Goal: Task Accomplishment & Management: Complete application form

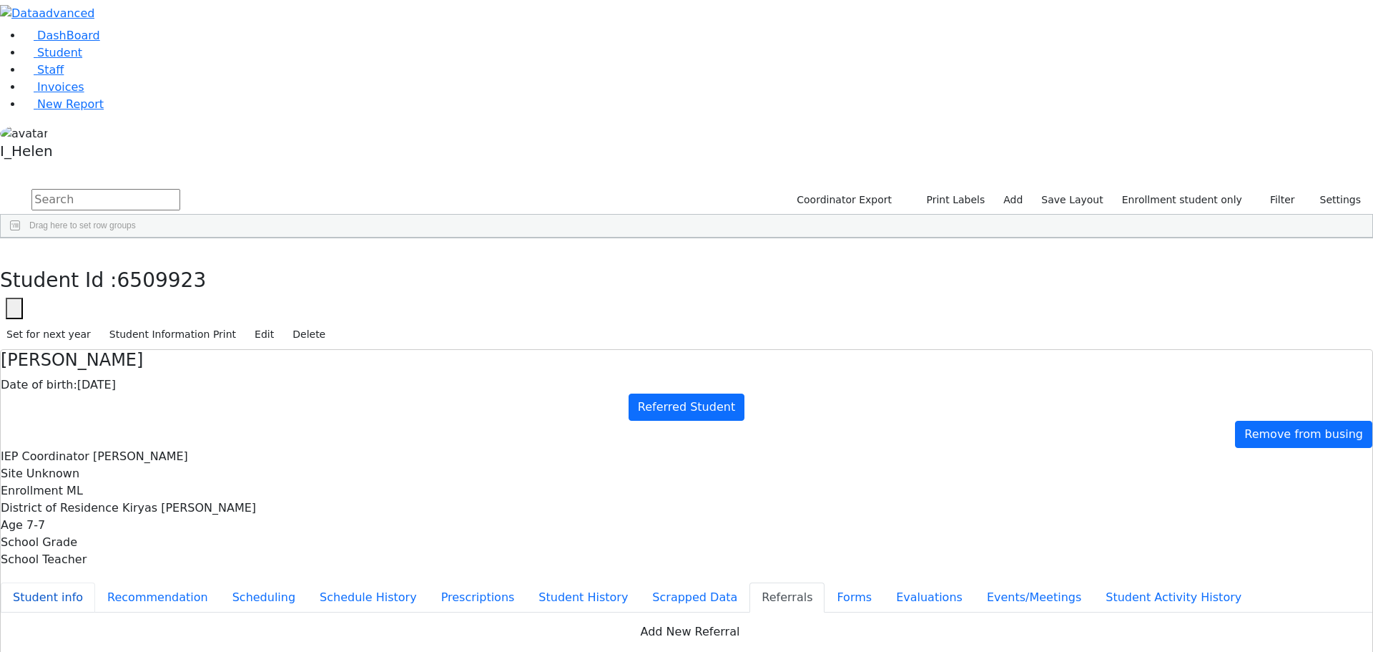
scroll to position [111, 0]
click at [95, 582] on button "Student info" at bounding box center [48, 597] width 94 height 30
click at [14, 249] on icon "button" at bounding box center [10, 253] width 8 height 9
click at [1266, 189] on button "Filter" at bounding box center [1277, 200] width 50 height 22
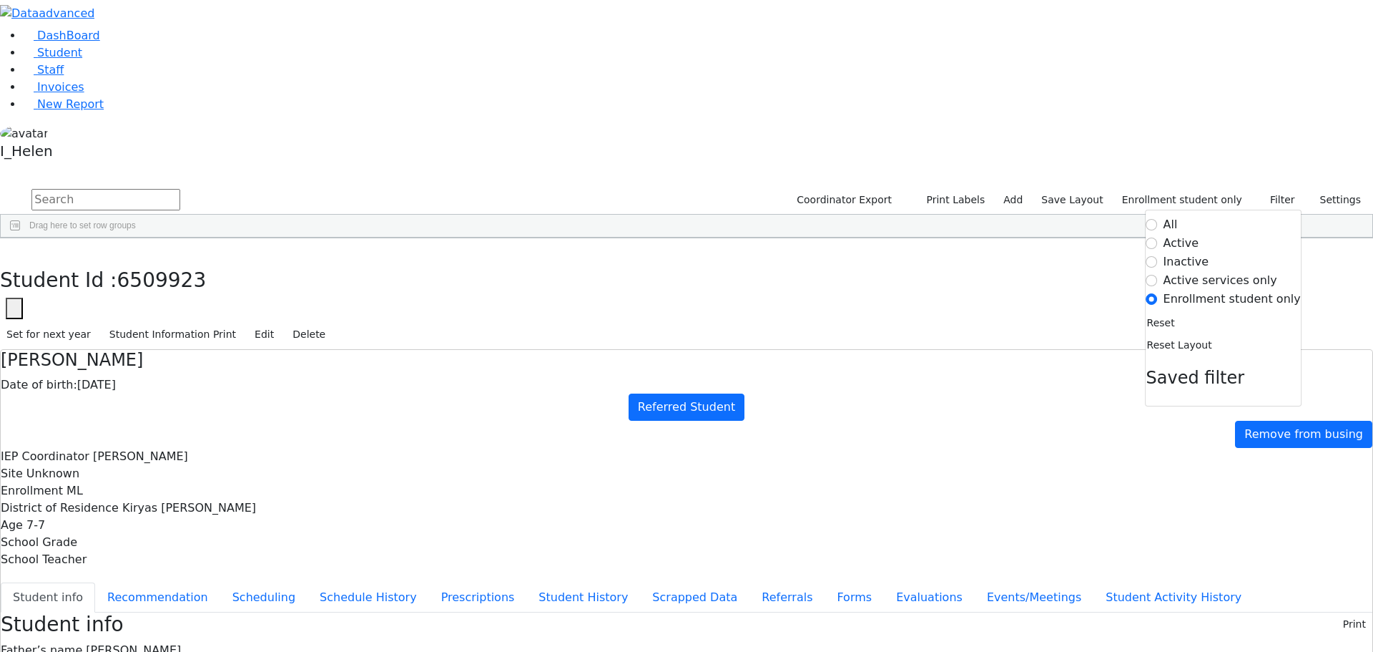
click at [1200, 235] on label "Active" at bounding box center [1182, 243] width 36 height 17
click at [1158, 237] on input "Active" at bounding box center [1152, 242] width 11 height 11
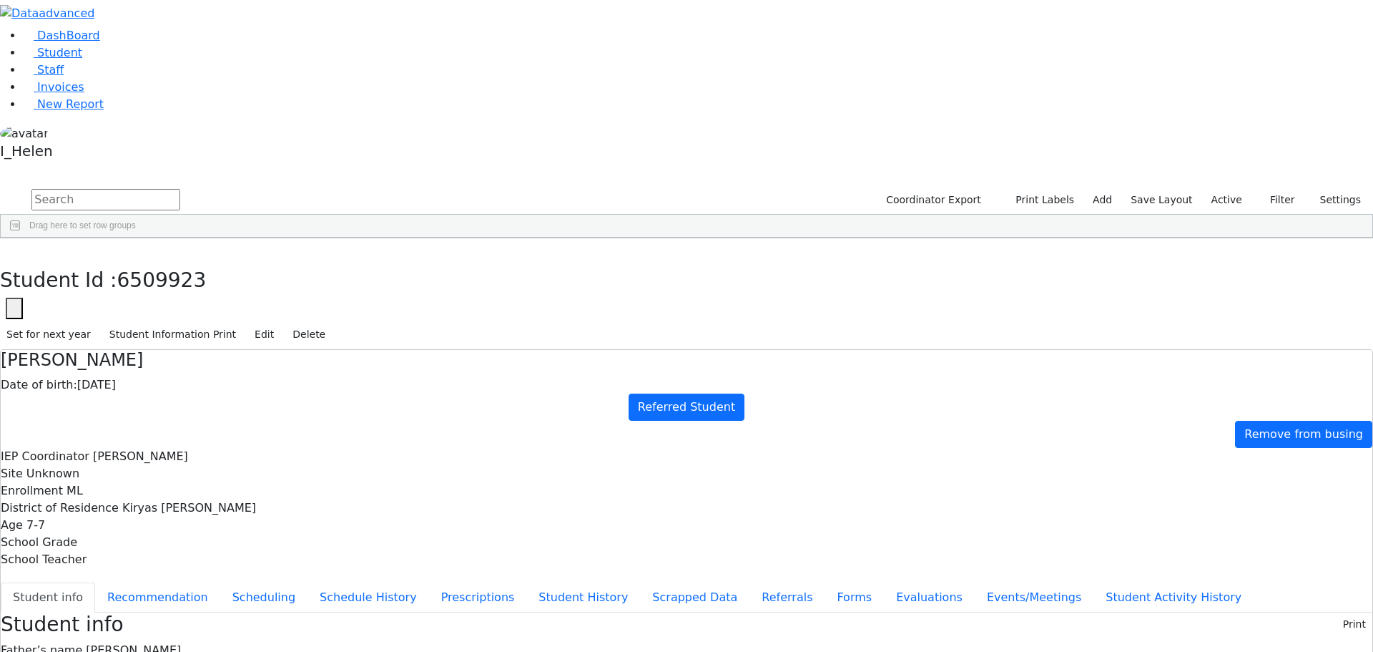
click at [624, 187] on div "Coordinator Export Print Labels Add Save Layout Active Filter All Active Inacti…" at bounding box center [686, 213] width 1373 height 52
click at [180, 189] on input "text" at bounding box center [105, 199] width 149 height 21
type input "[PERSON_NAME]"
click at [170, 261] on div "[PERSON_NAME]" at bounding box center [128, 271] width 84 height 20
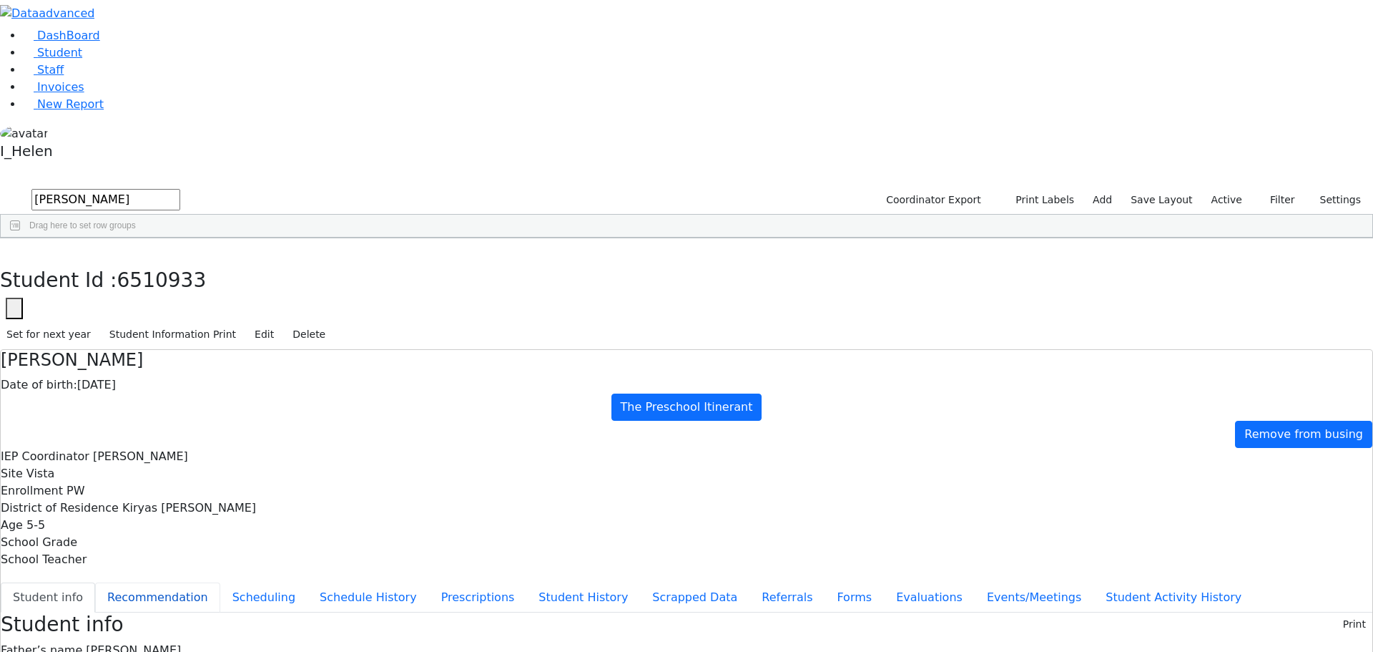
click at [220, 582] on button "Recommendation" at bounding box center [157, 597] width 125 height 30
checkbox input "true"
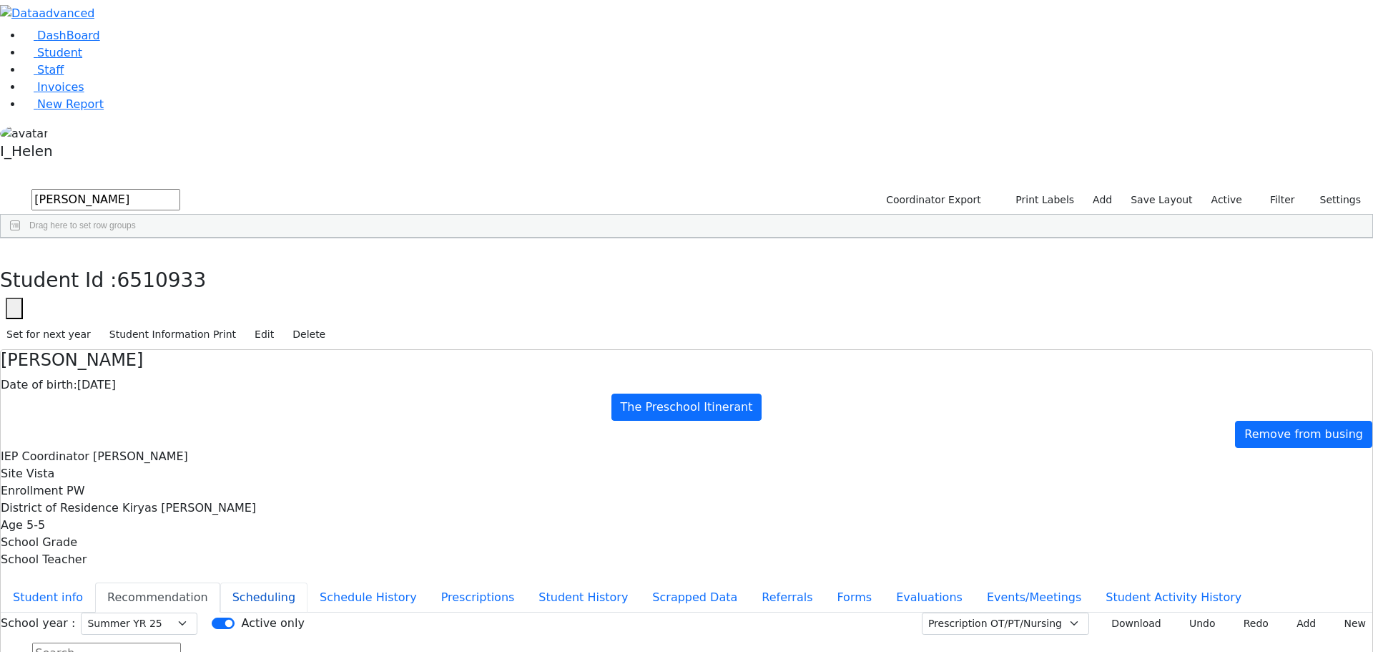
click at [308, 582] on button "Scheduling" at bounding box center [263, 597] width 87 height 30
click at [95, 582] on button "Student info" at bounding box center [48, 597] width 94 height 30
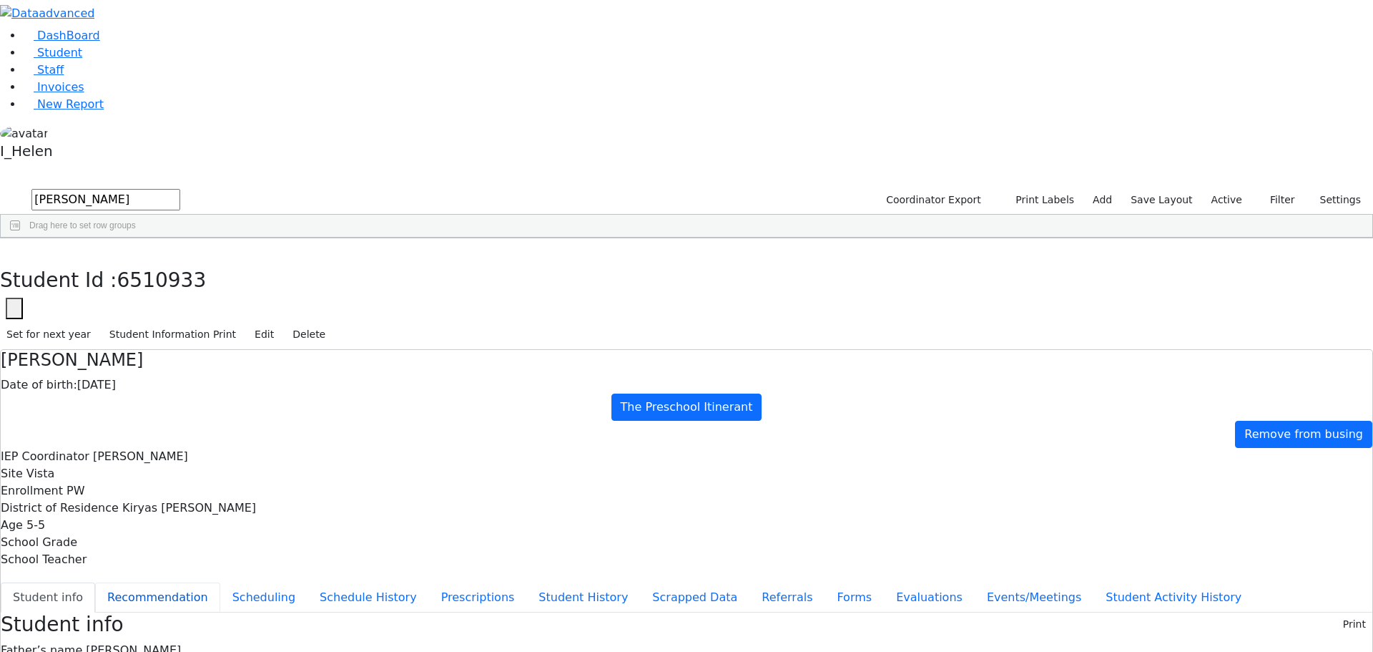
click at [220, 582] on button "Recommendation" at bounding box center [157, 597] width 125 height 30
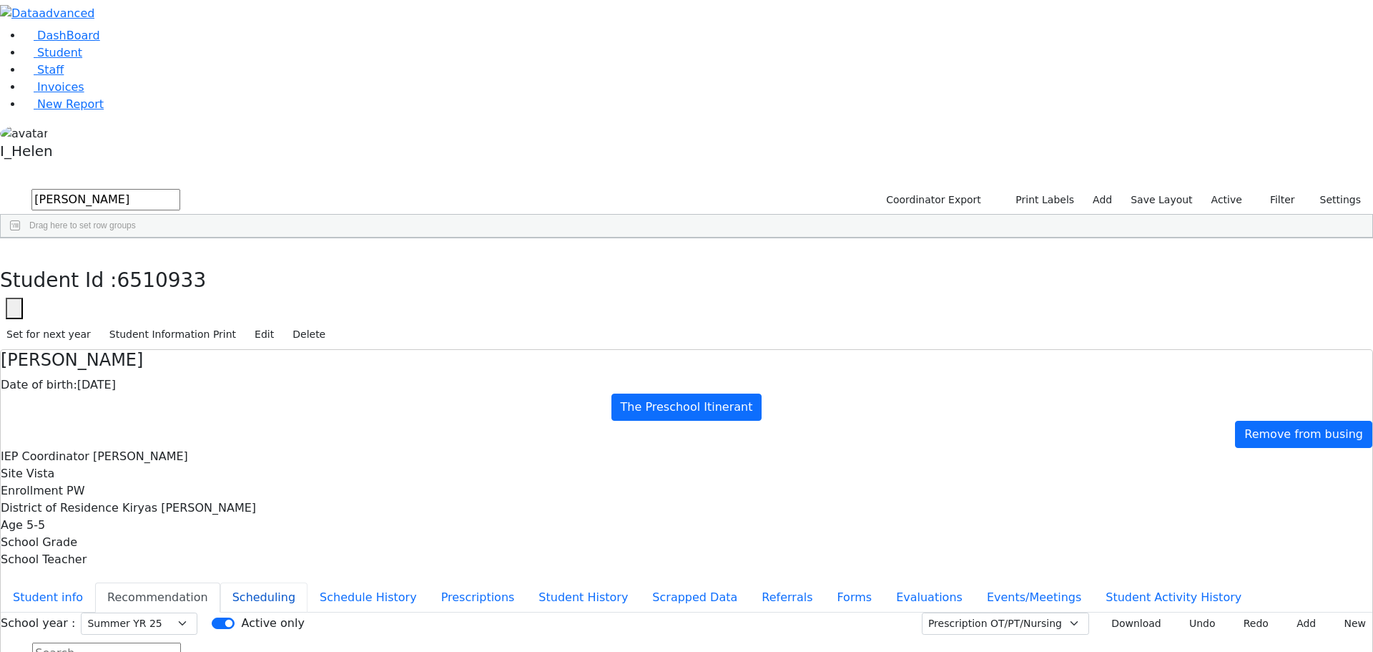
click at [308, 582] on button "Scheduling" at bounding box center [263, 597] width 87 height 30
click at [6, 249] on use "button" at bounding box center [6, 249] width 0 height 0
click at [165, 261] on div "[PERSON_NAME]" at bounding box center [123, 271] width 84 height 20
click at [21, 238] on button "button" at bounding box center [10, 253] width 21 height 30
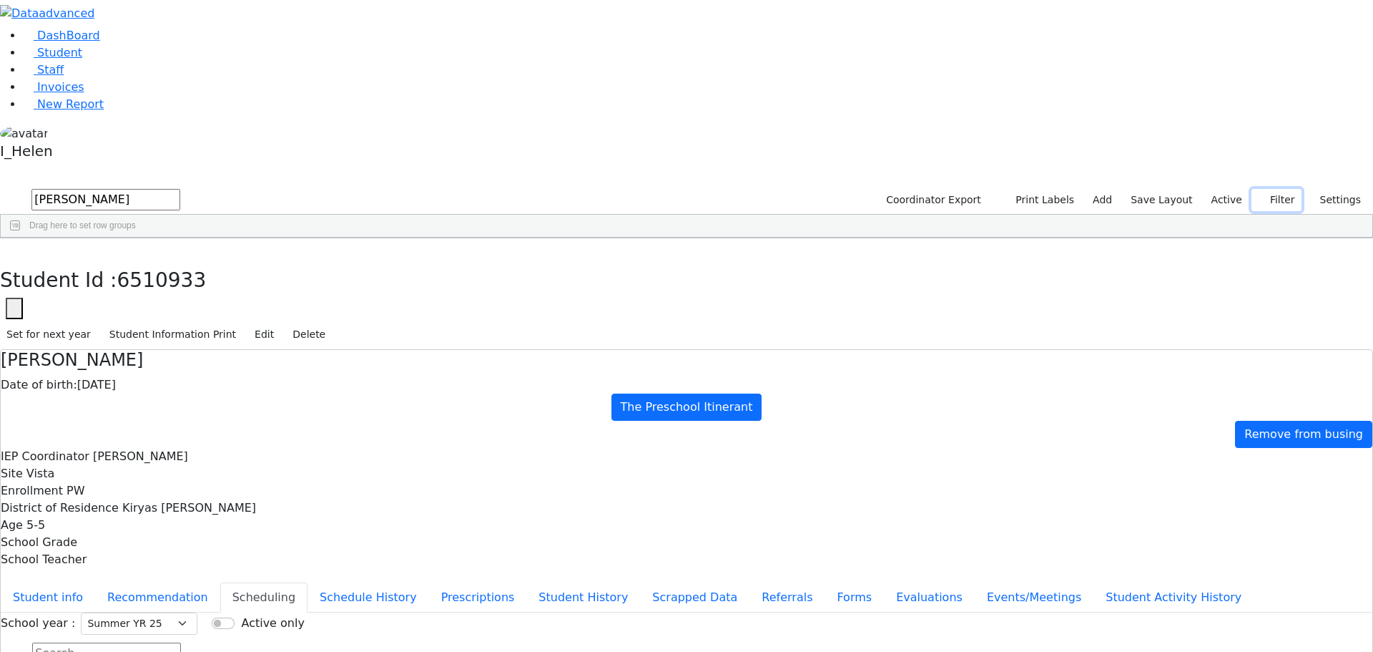
click at [1261, 195] on icon "button" at bounding box center [1262, 199] width 9 height 9
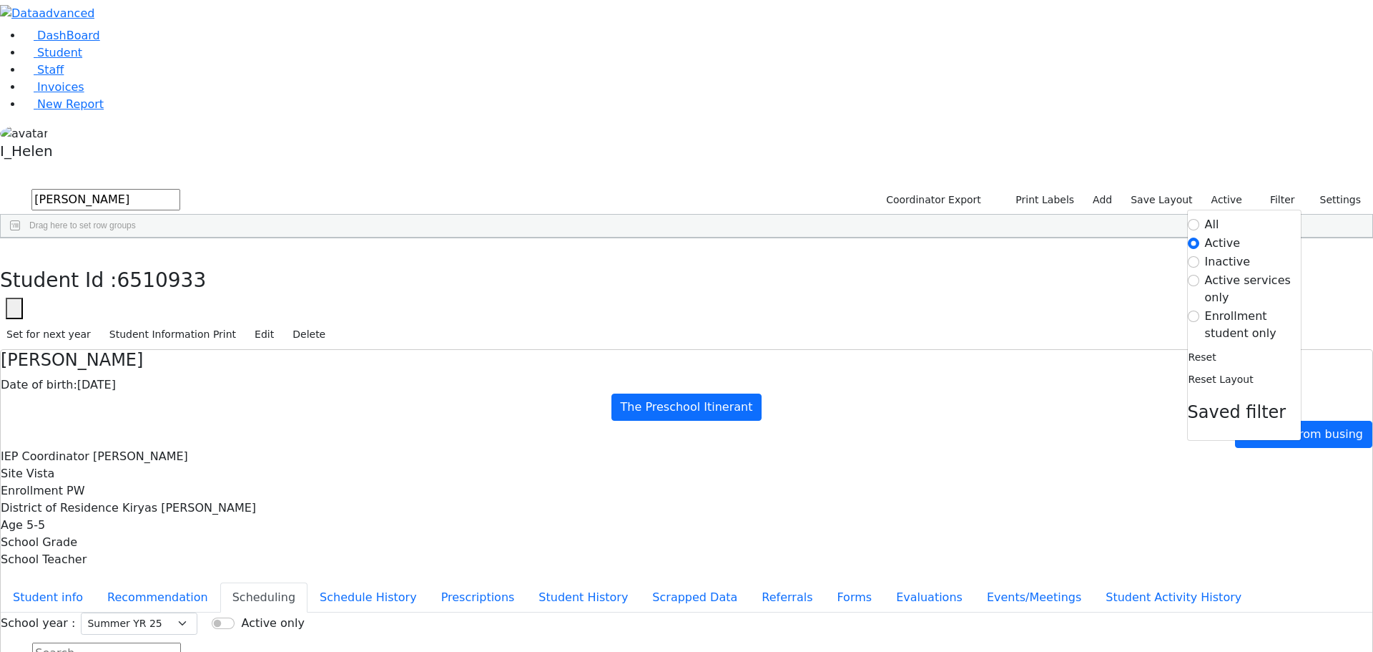
click at [1205, 308] on label "Enrollment student only" at bounding box center [1253, 325] width 96 height 34
click at [1200, 310] on input "Enrollment student only" at bounding box center [1193, 315] width 11 height 11
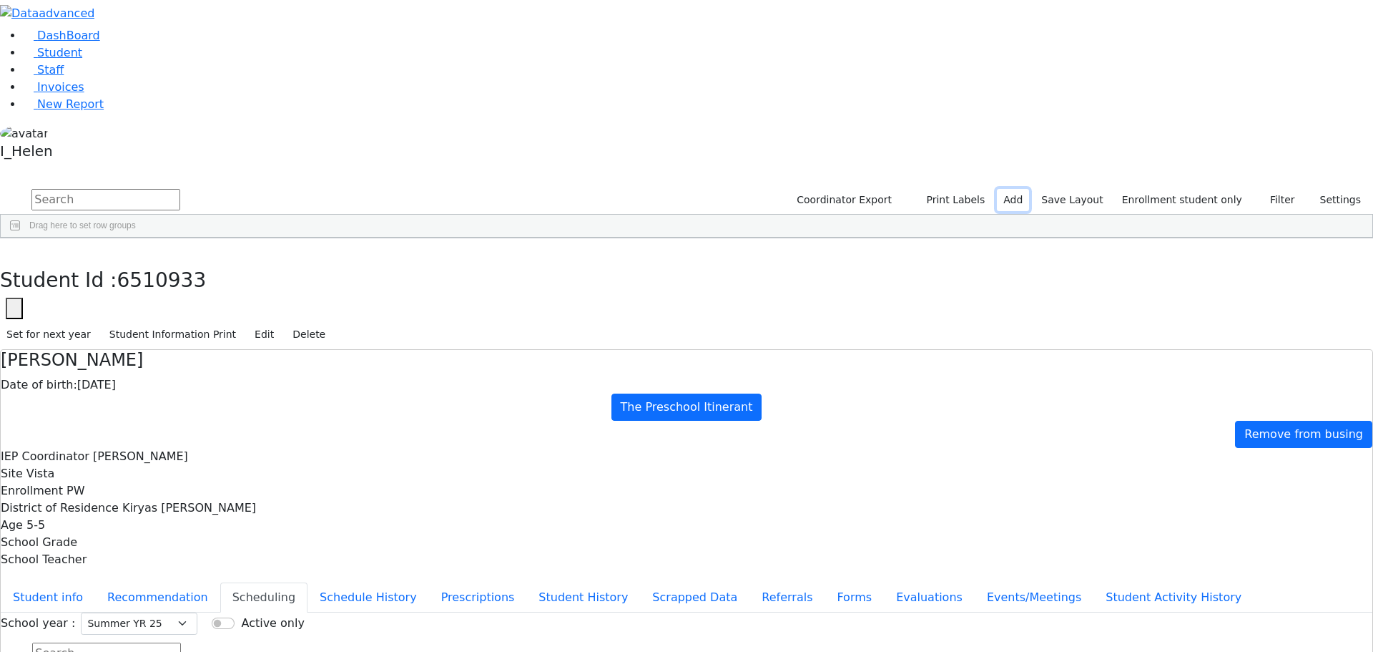
click at [1029, 189] on link "Add" at bounding box center [1013, 200] width 32 height 22
select select "18"
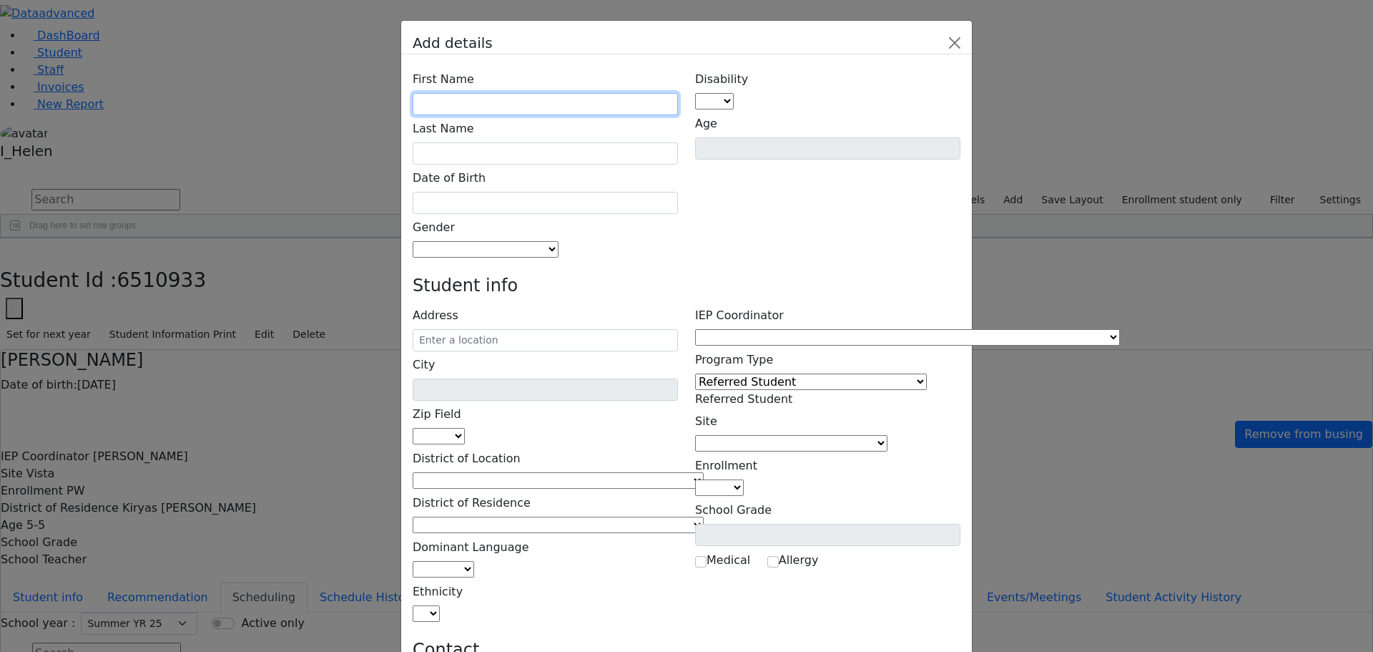
click at [529, 93] on input "text" at bounding box center [545, 104] width 265 height 22
type input "e"
type input "Esty"
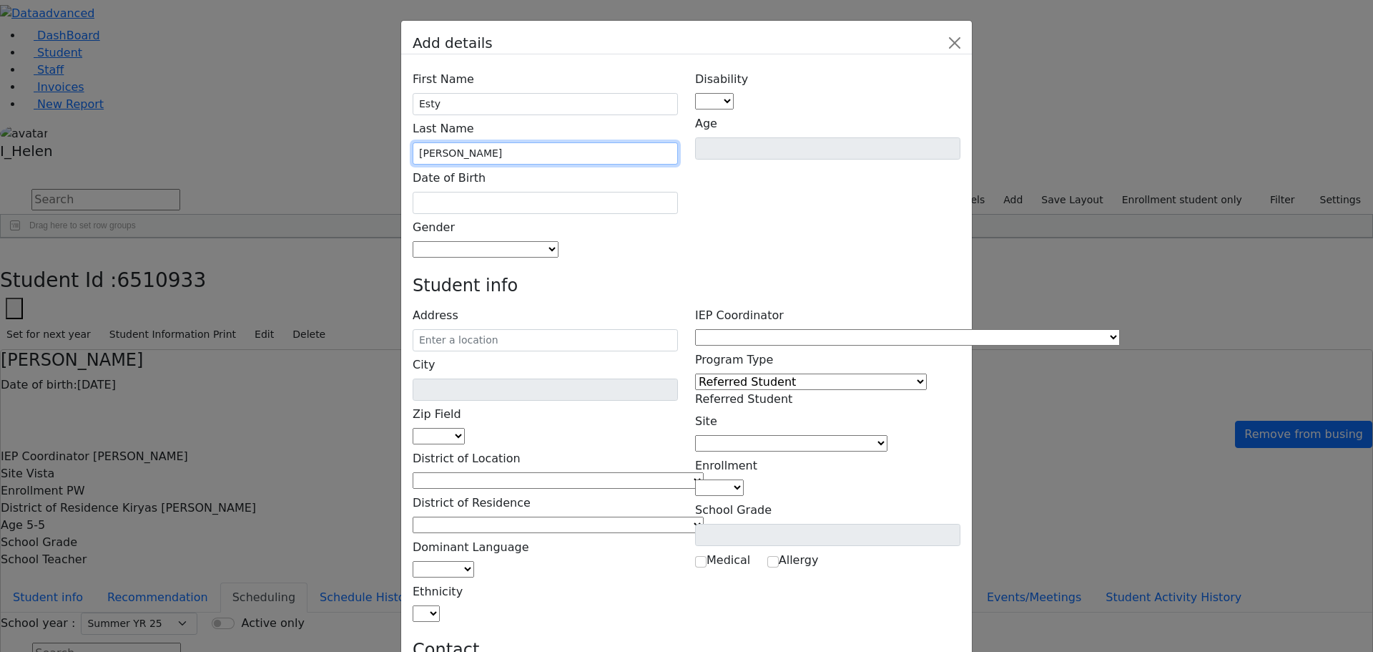
type input "[PERSON_NAME]"
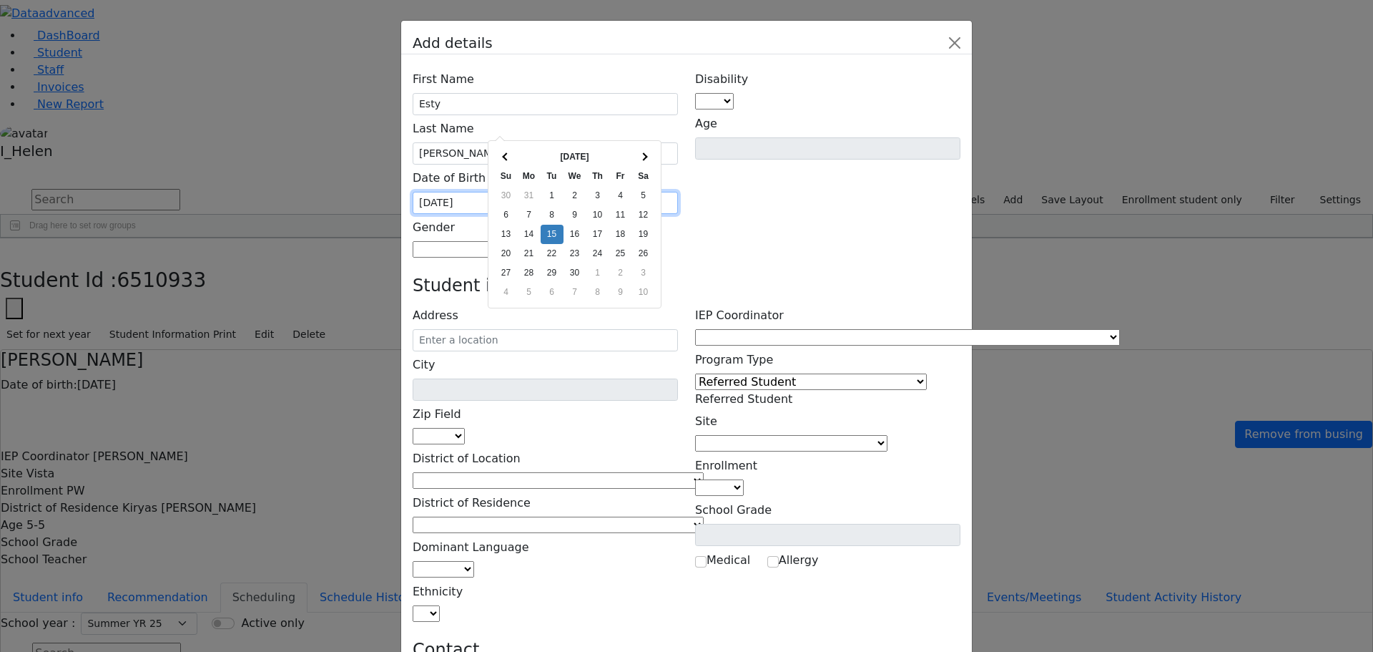
type input "[DATE]"
click at [665, 214] on div "Gender [DEMOGRAPHIC_DATA] [DEMOGRAPHIC_DATA]" at bounding box center [545, 236] width 265 height 44
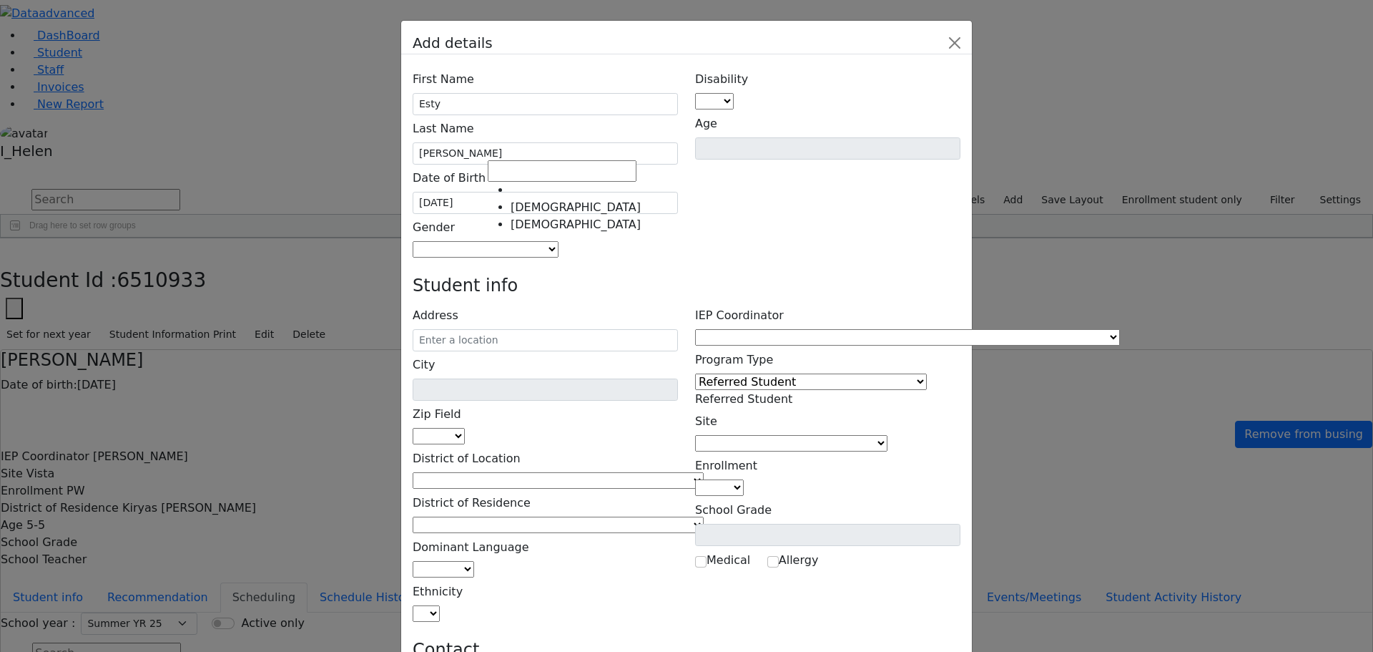
click at [559, 243] on span at bounding box center [559, 250] width 0 height 14
select select "[DEMOGRAPHIC_DATA]"
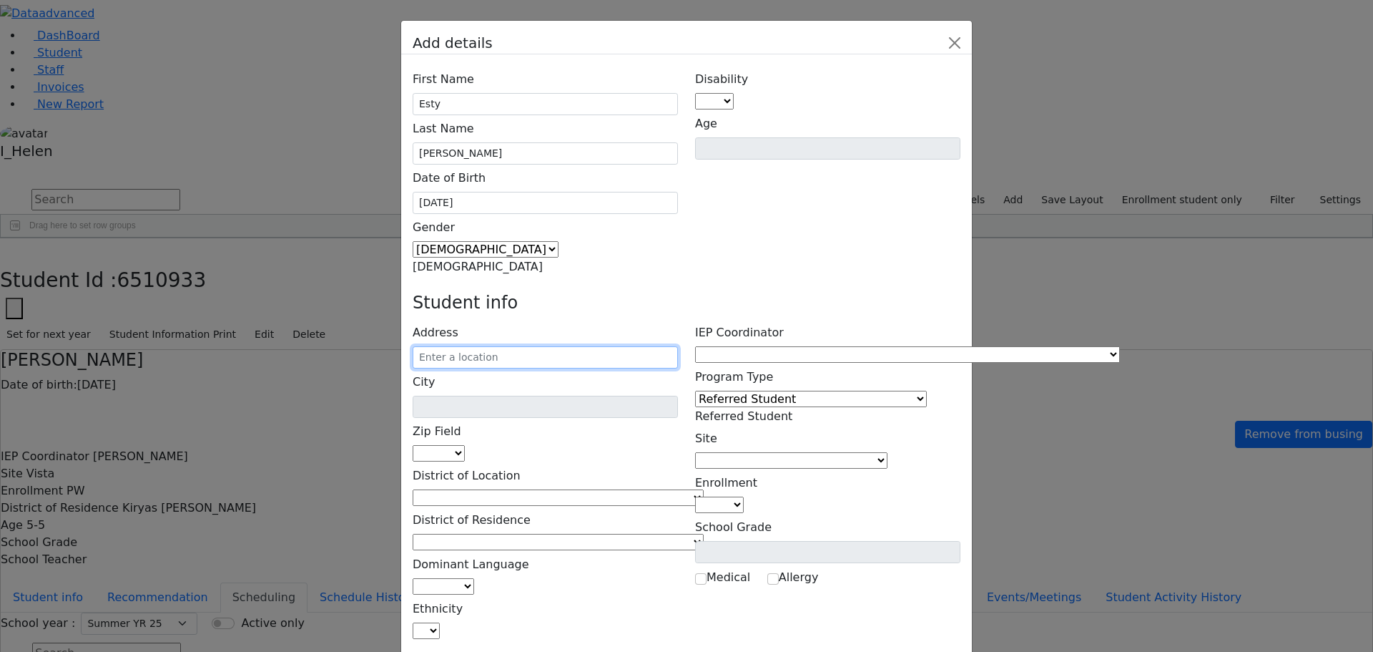
click at [515, 346] on input "text" at bounding box center [545, 357] width 265 height 22
type input "3 Sasev Ct"
type input "Monroe"
select select "10950"
click at [602, 346] on input "3 Sasev Ct" at bounding box center [545, 357] width 265 height 22
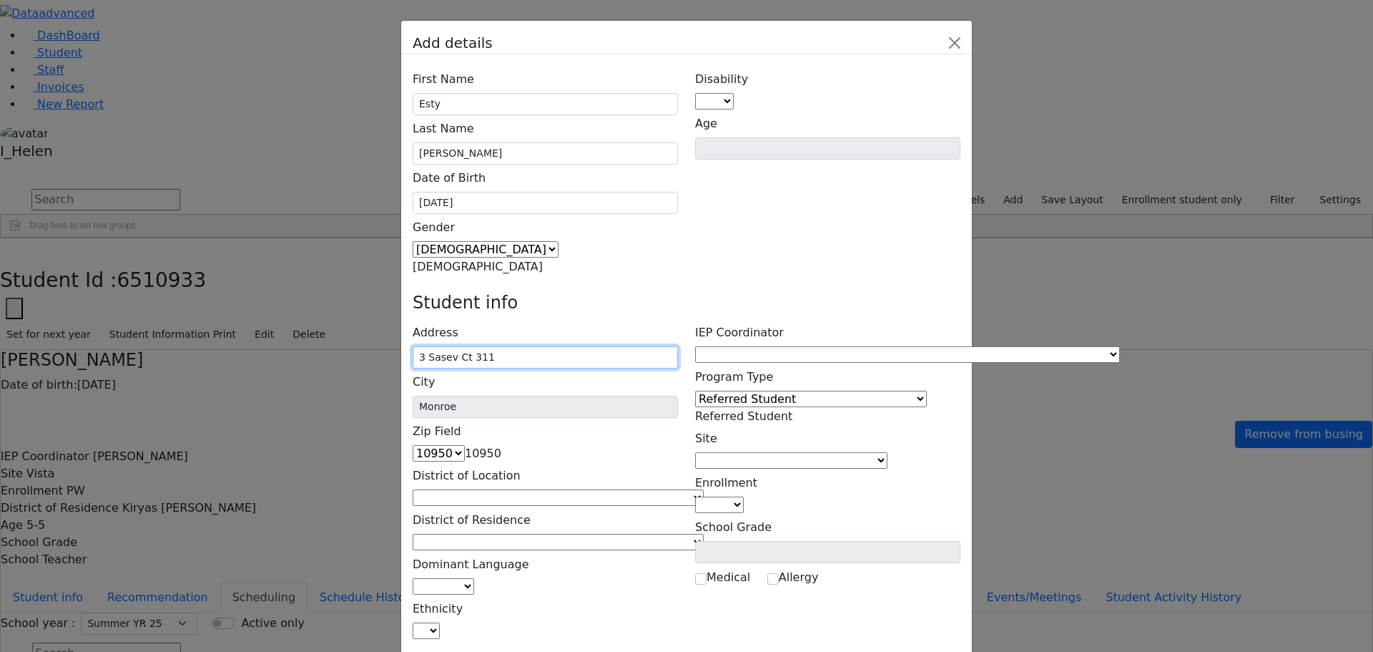
type input "3 Sasev Ct 311"
click at [643, 293] on h4 "Student info" at bounding box center [687, 303] width 548 height 21
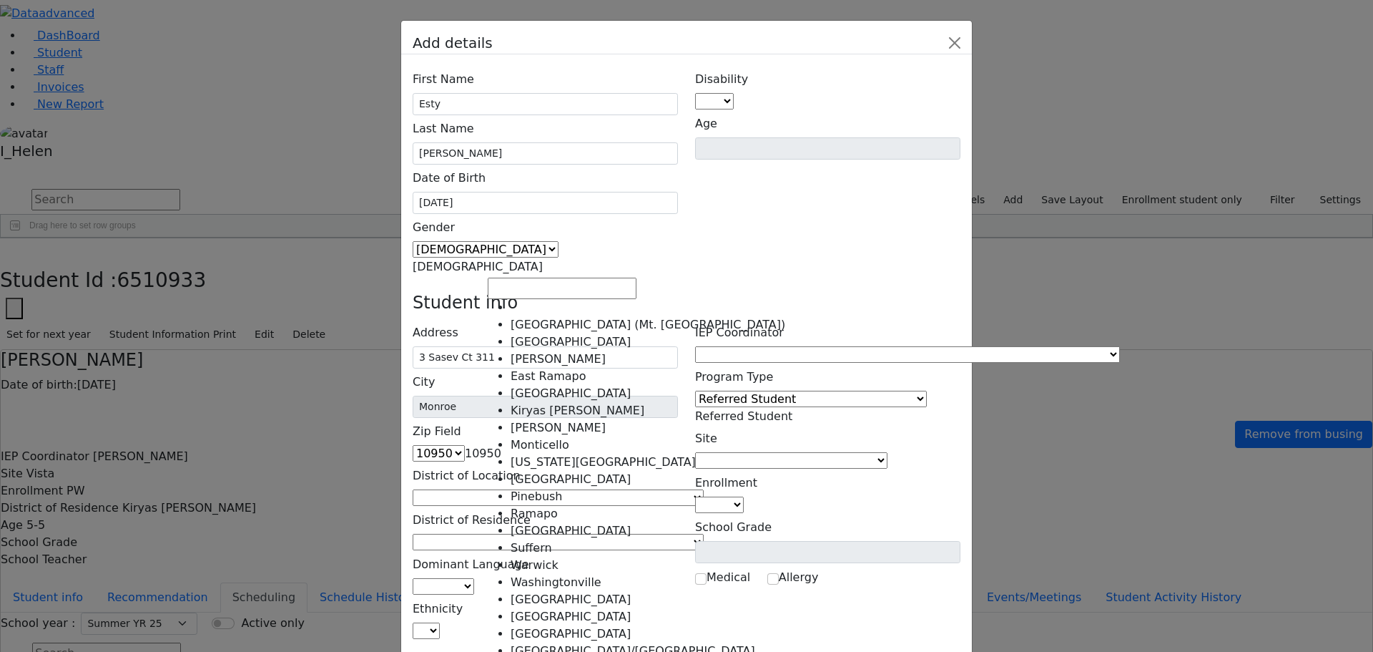
click at [704, 491] on span at bounding box center [704, 498] width 0 height 14
select select "6"
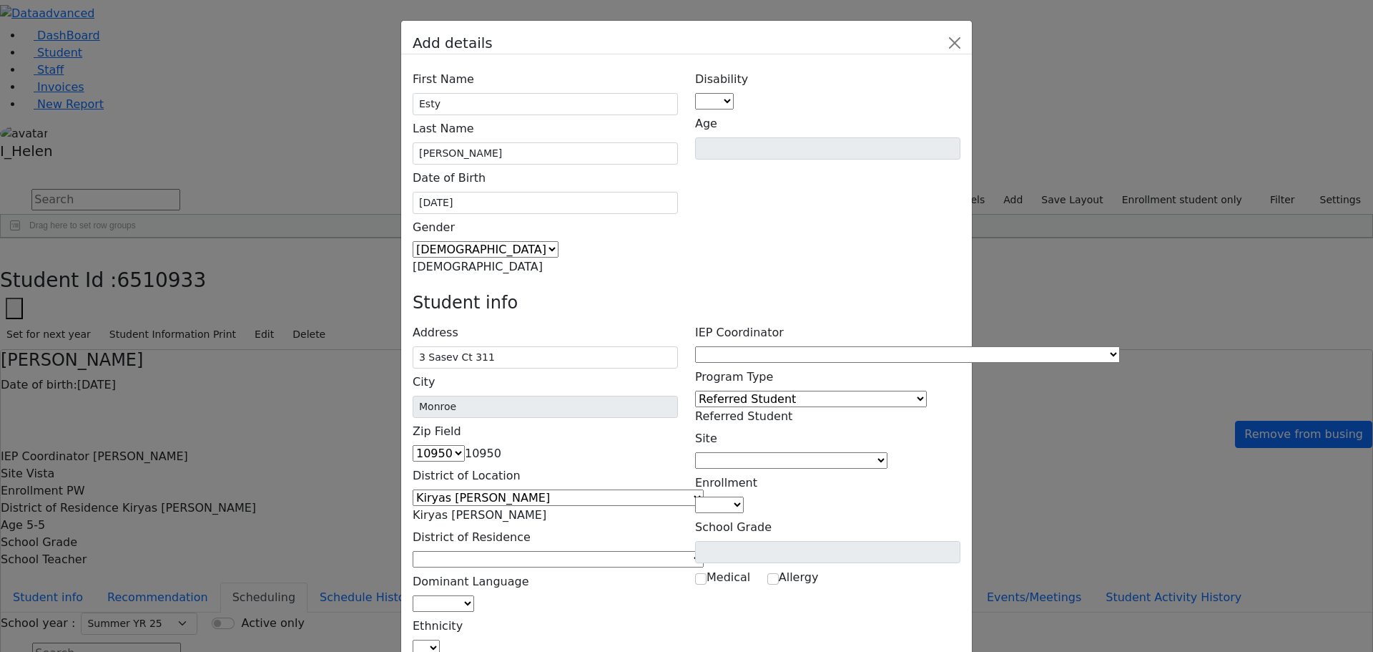
click at [704, 552] on span at bounding box center [704, 559] width 0 height 14
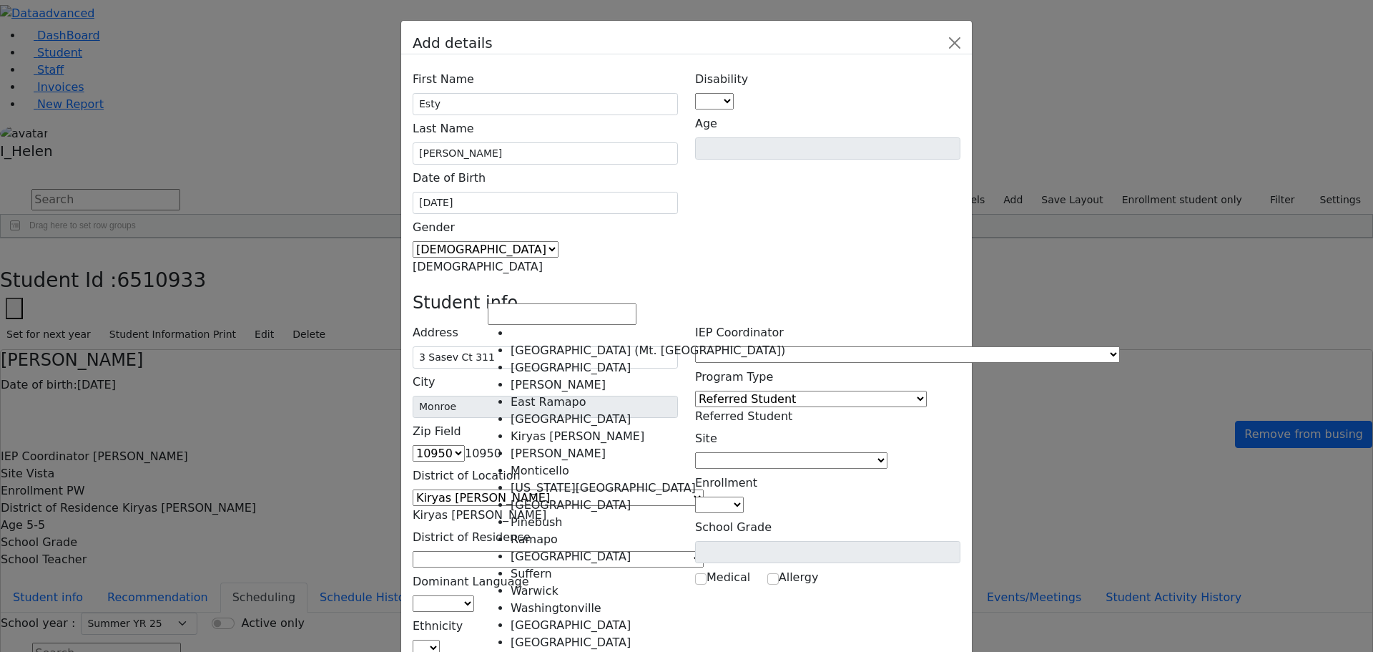
select select "6"
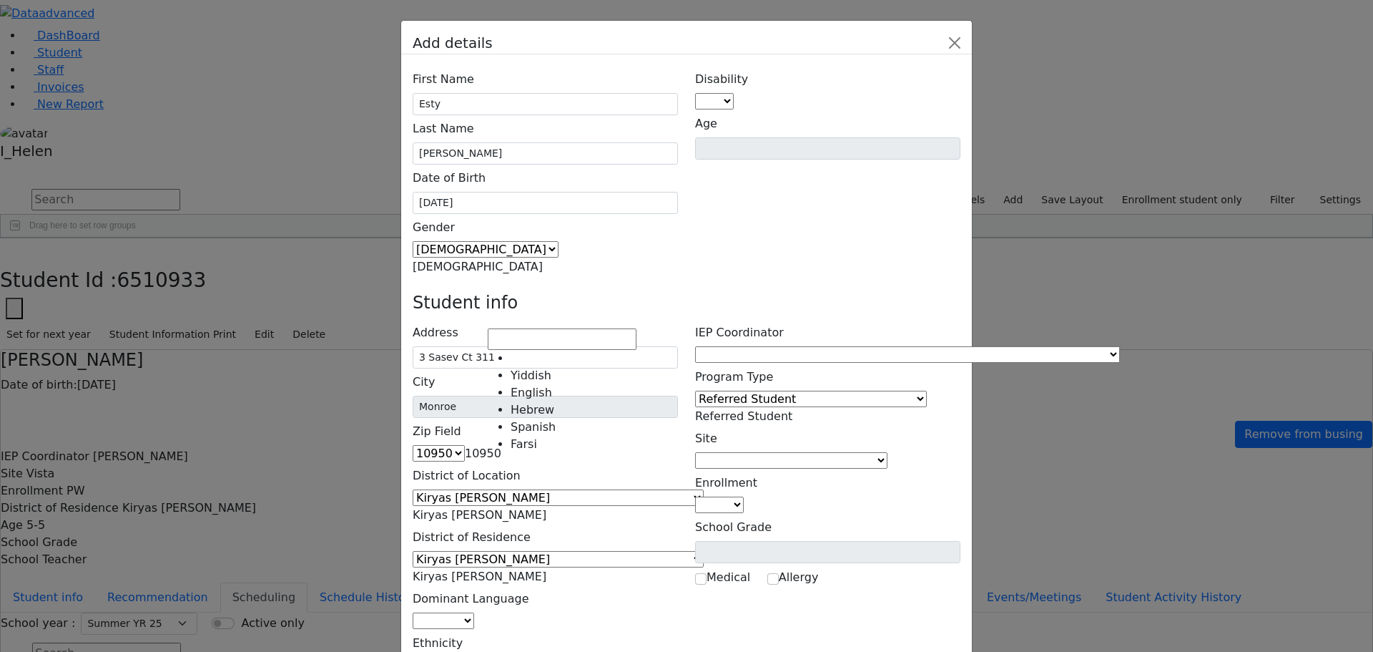
click at [474, 614] on span at bounding box center [474, 621] width 0 height 14
select select "1"
click at [440, 651] on span at bounding box center [440, 665] width 0 height 14
select select "5"
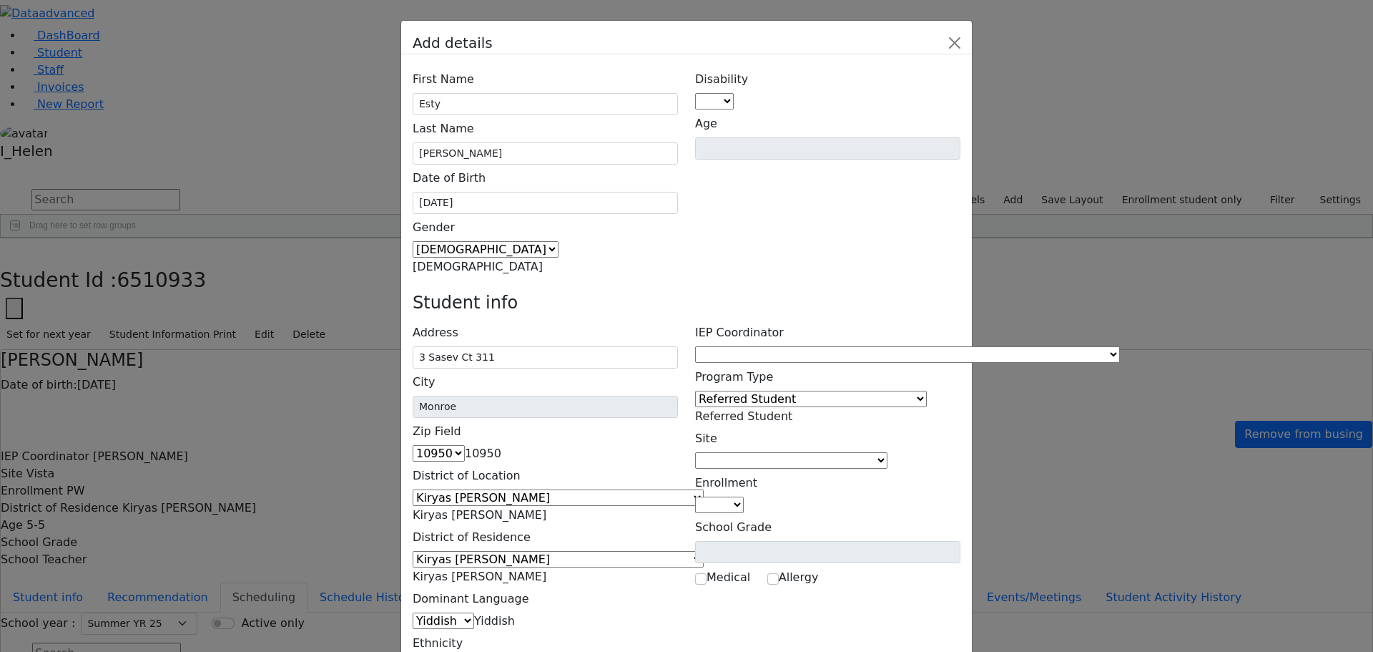
type input "[PERSON_NAME]"
type input "3 Sasev Ct 311"
type input "[PHONE_NUMBER]"
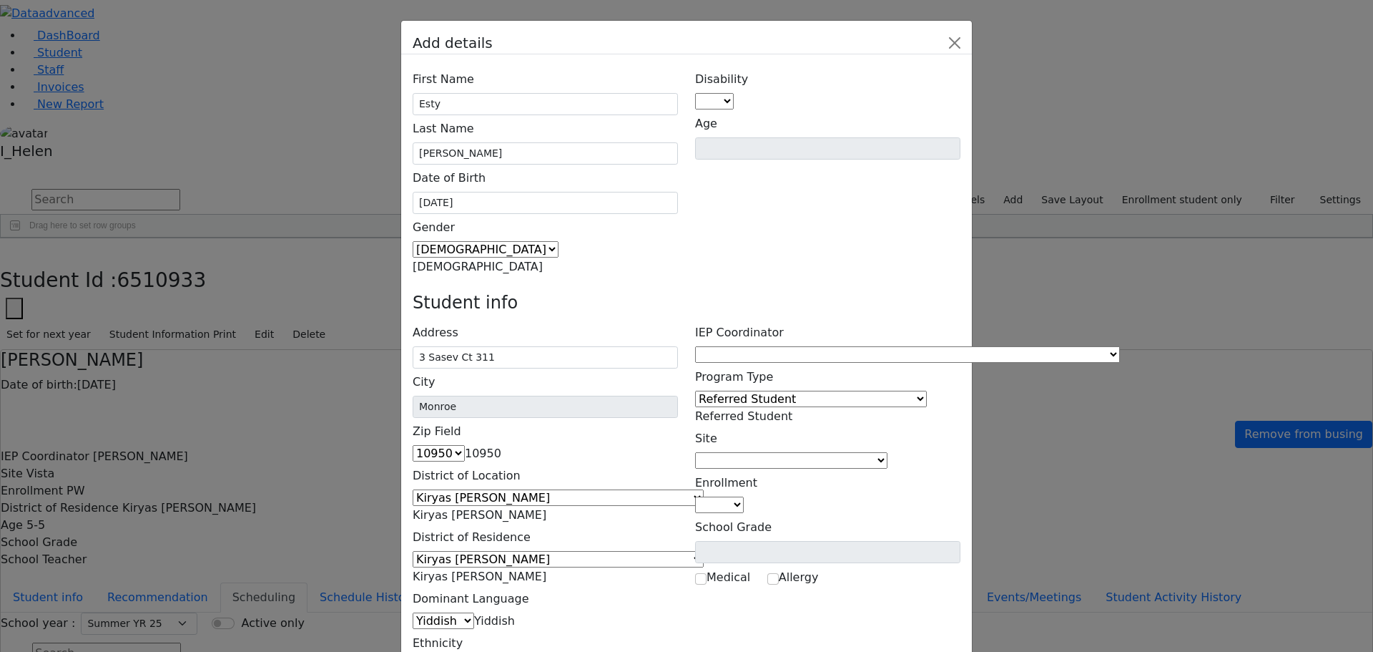
type input "[PHONE_NUMBER]"
type input "[PERSON_NAME]"
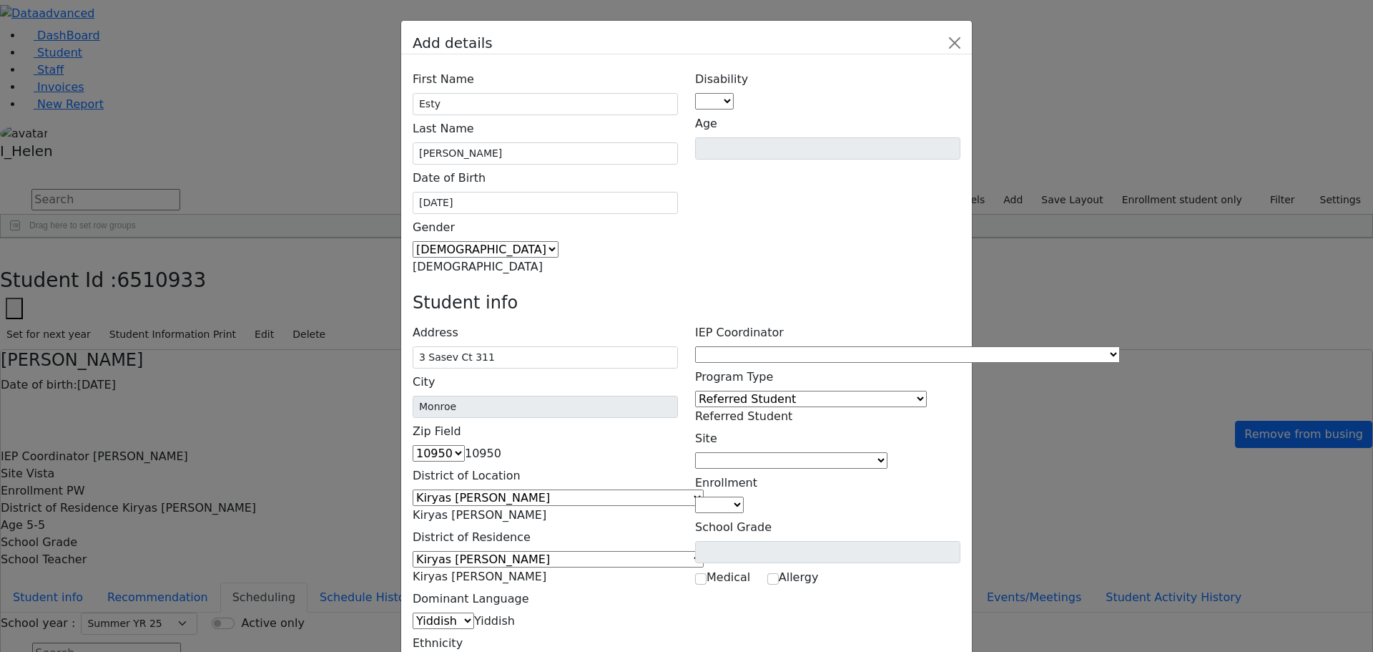
type input "3 Sasev Ct 311"
type input "(8__) ___-____"
type input "[PHONE_NUMBER]"
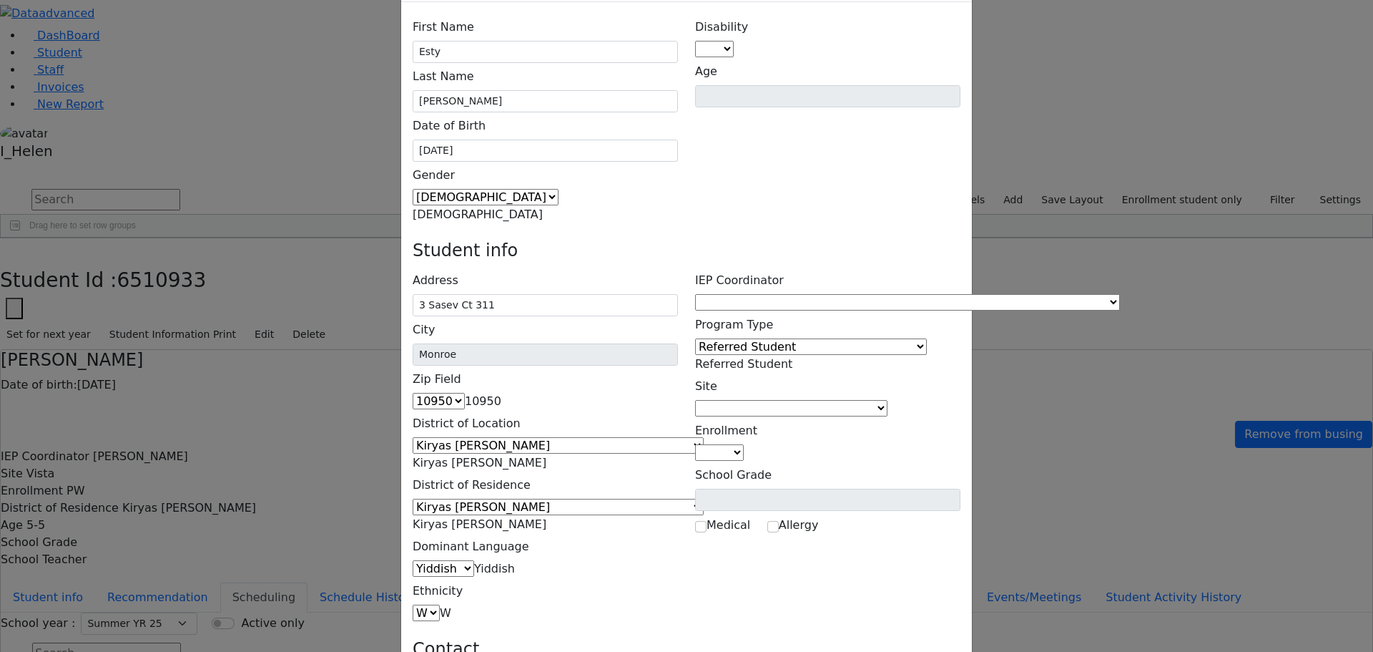
scroll to position [0, 0]
type input "[EMAIL_ADDRESS][DOMAIN_NAME]"
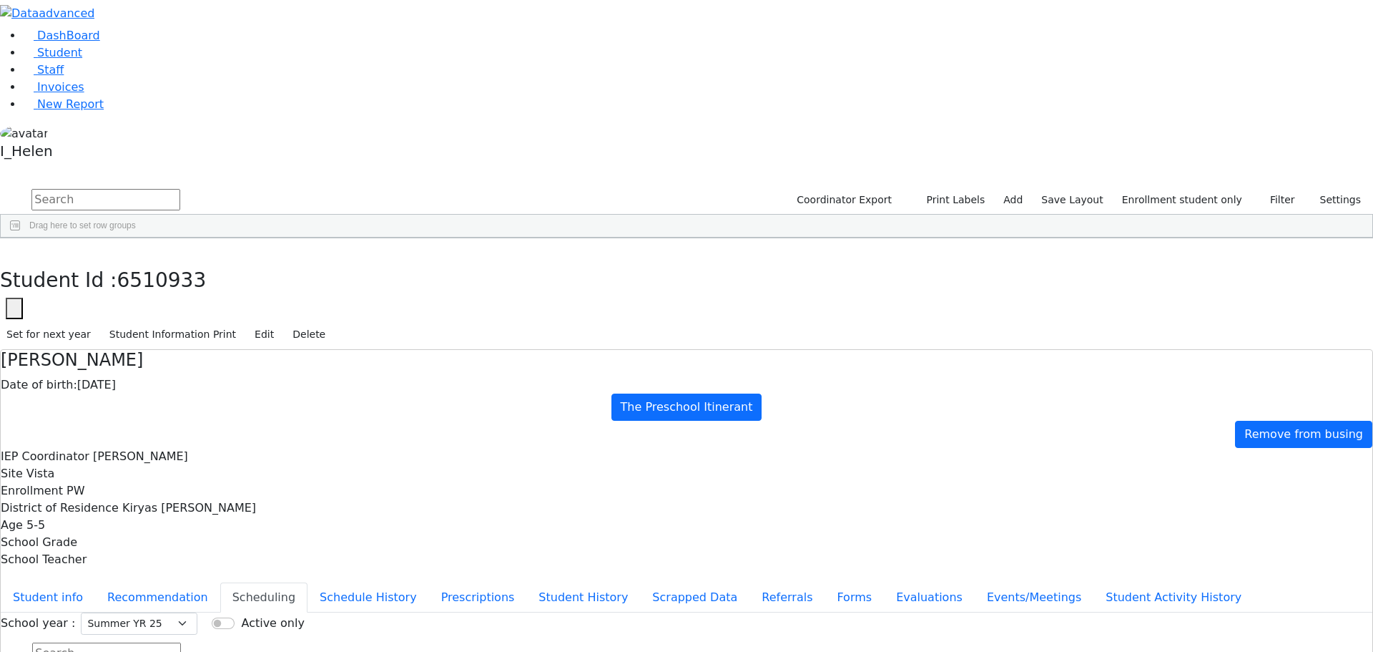
click at [750, 582] on button "Referrals" at bounding box center [787, 597] width 75 height 30
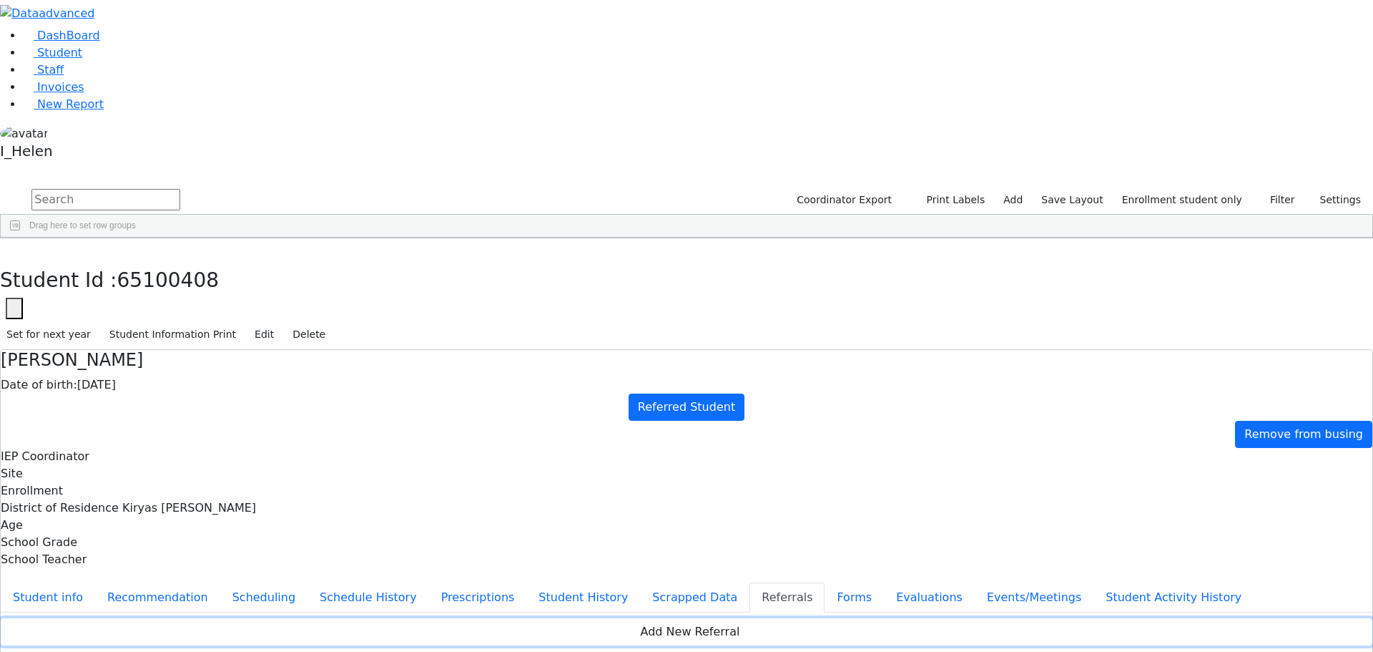
click at [716, 618] on button "Add New Referral" at bounding box center [687, 631] width 1372 height 27
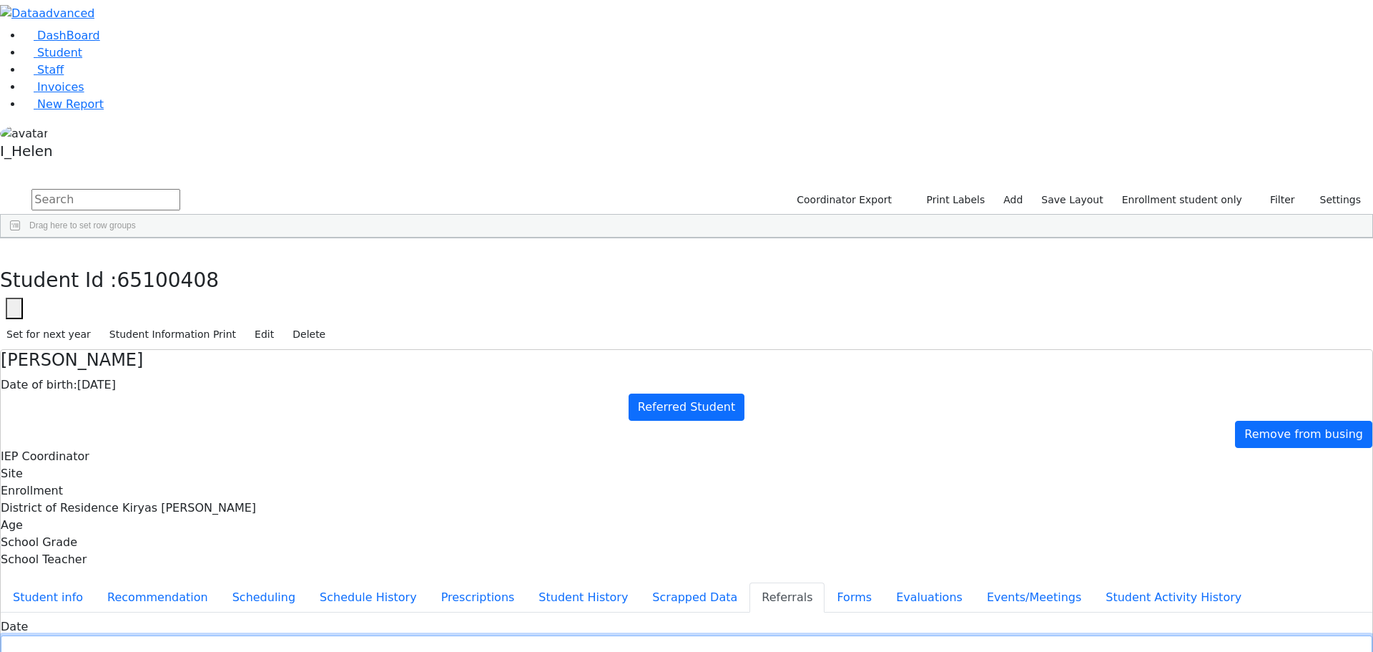
click at [537, 635] on input "text" at bounding box center [687, 646] width 1372 height 22
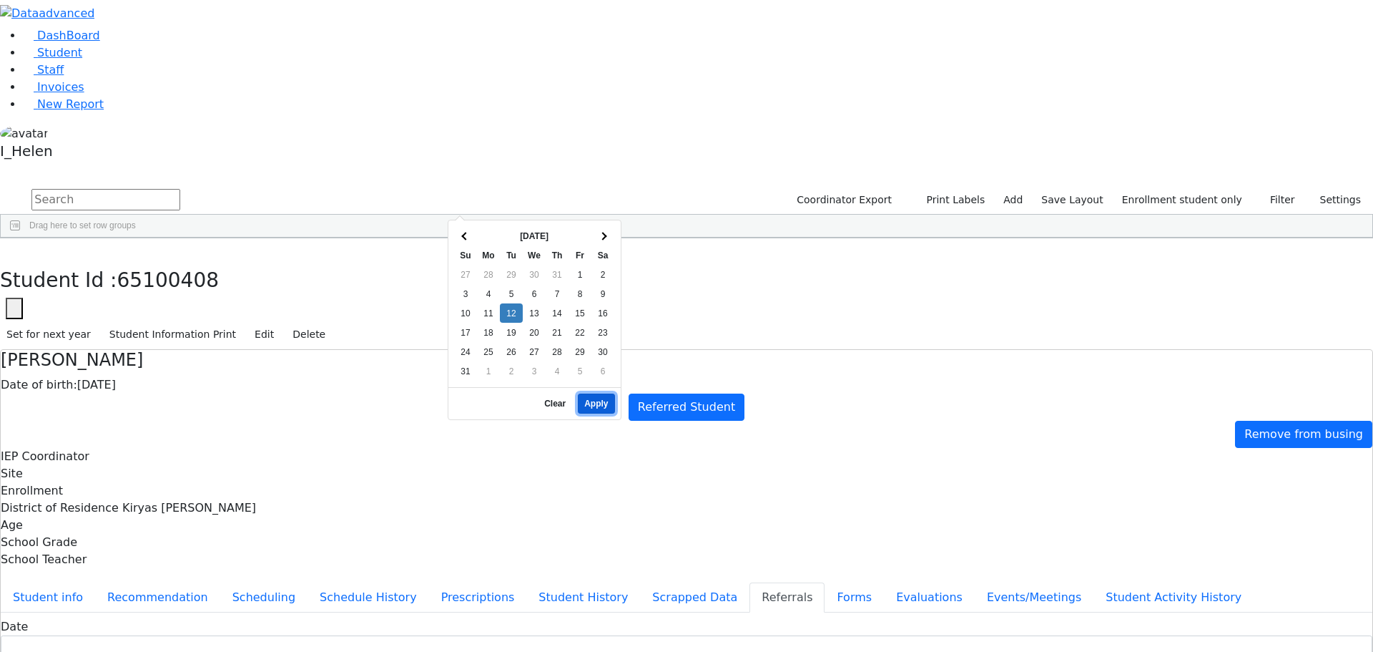
click at [596, 393] on button "Apply" at bounding box center [596, 403] width 36 height 20
type input "[DATE]"
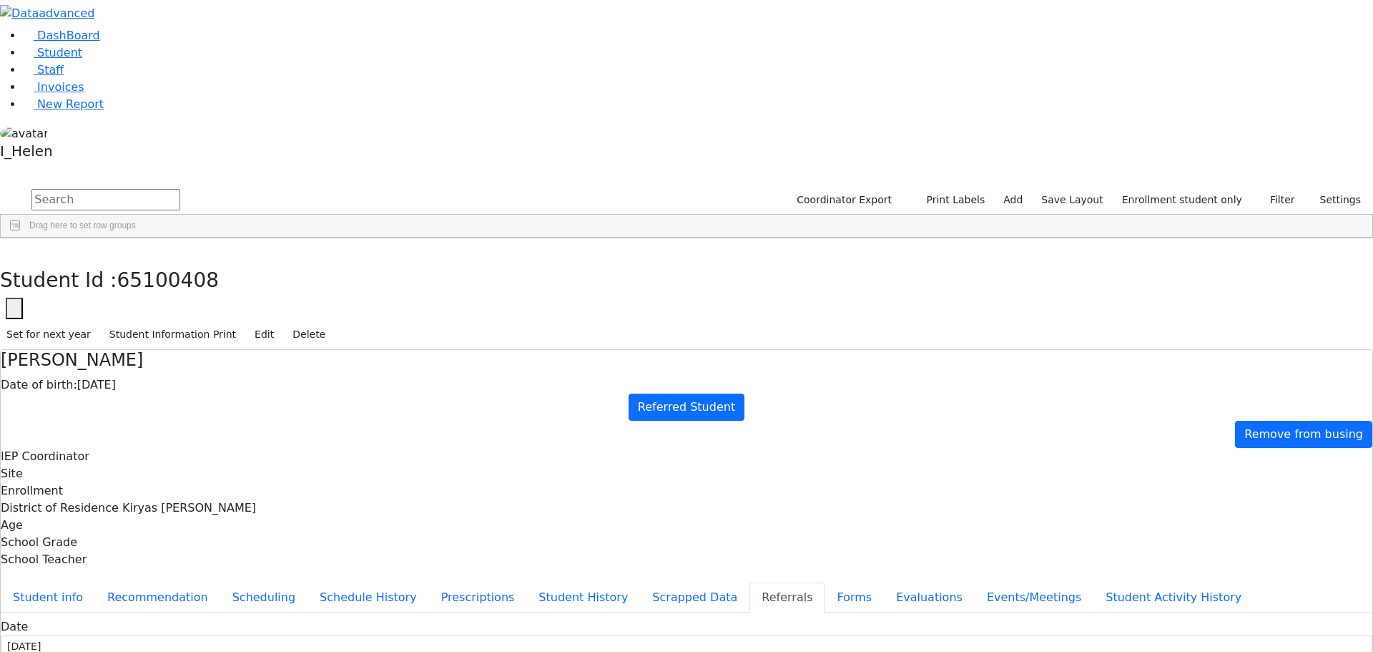
type input "[PERSON_NAME]"
select select "Mother"
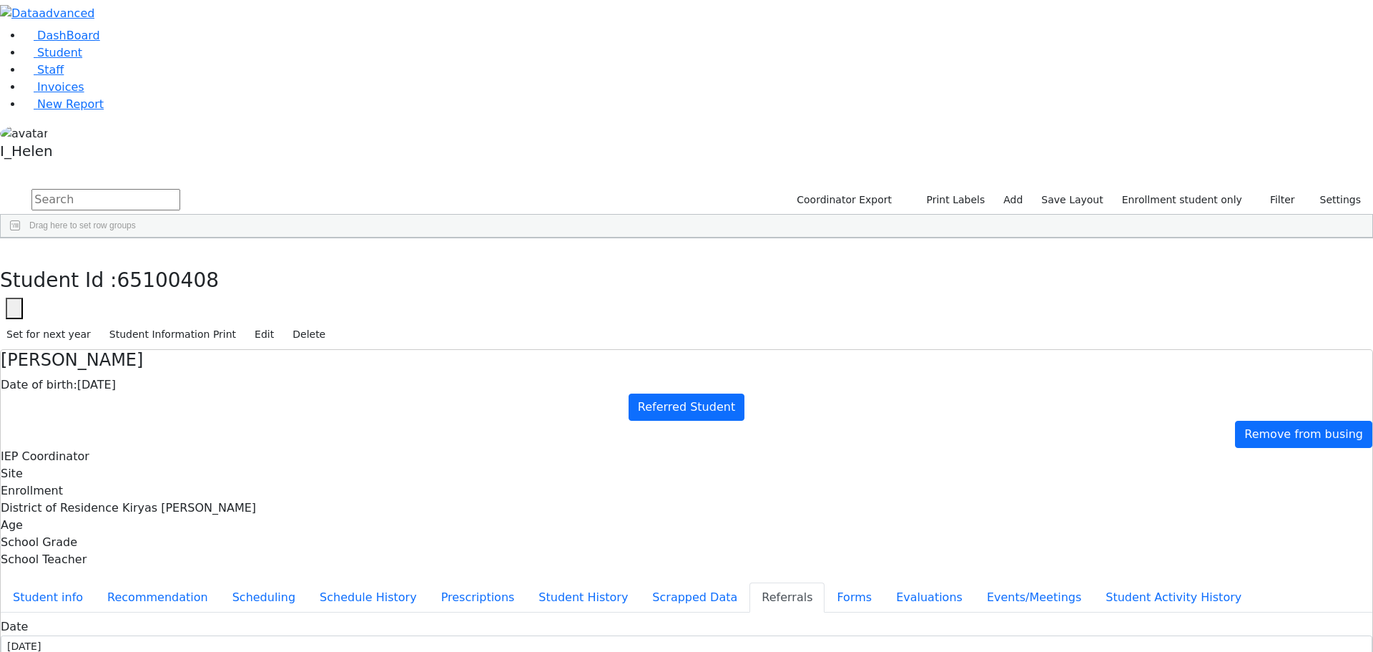
type textarea "Esty will be attending kindergarten UTA."
type textarea "Esty"
drag, startPoint x: 630, startPoint y: 260, endPoint x: 486, endPoint y: 268, distance: 144.7
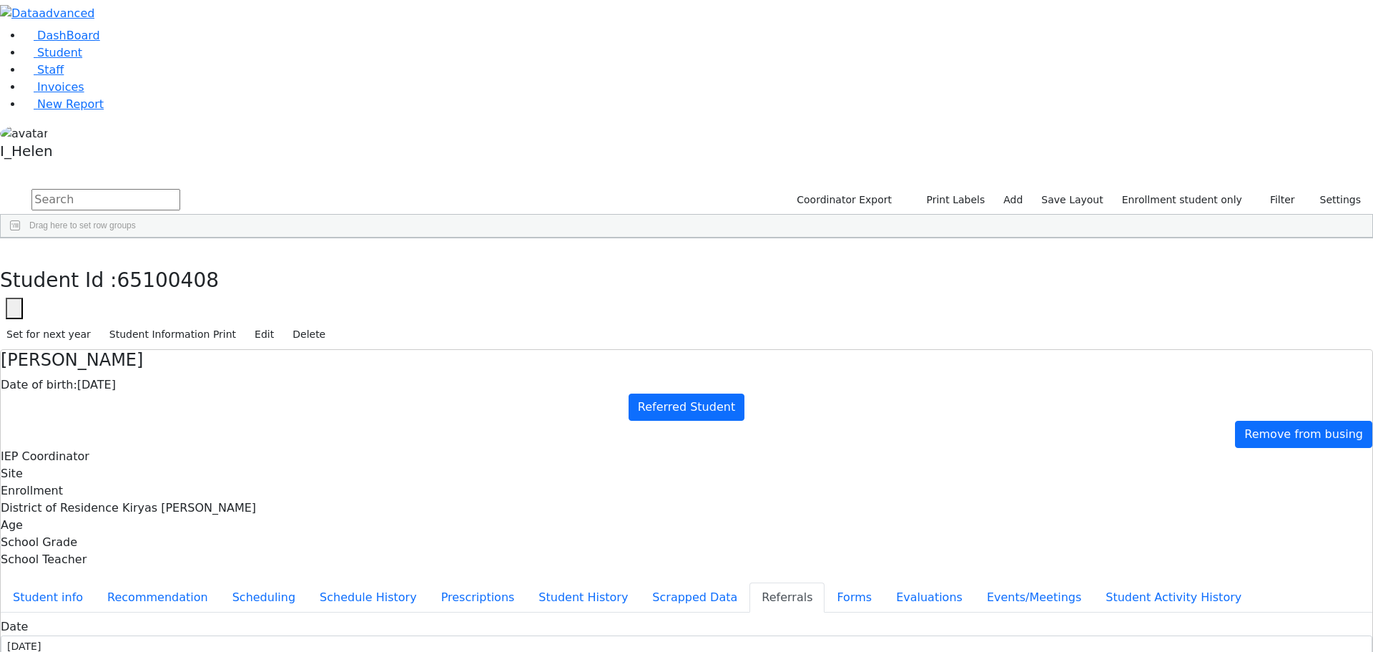
type textarea "Esty is attending a private playgroup."
type textarea "Esty has fine motor delaym coordination as well as sensory issues."
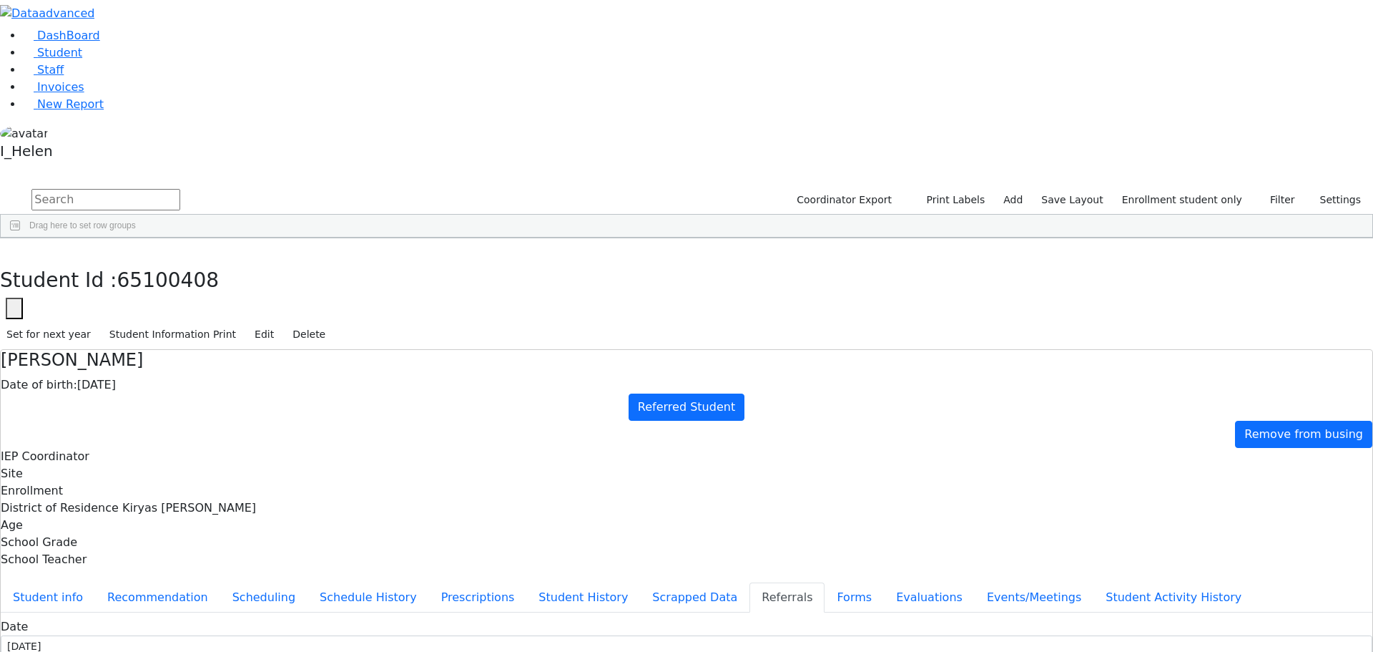
checkbox input "true"
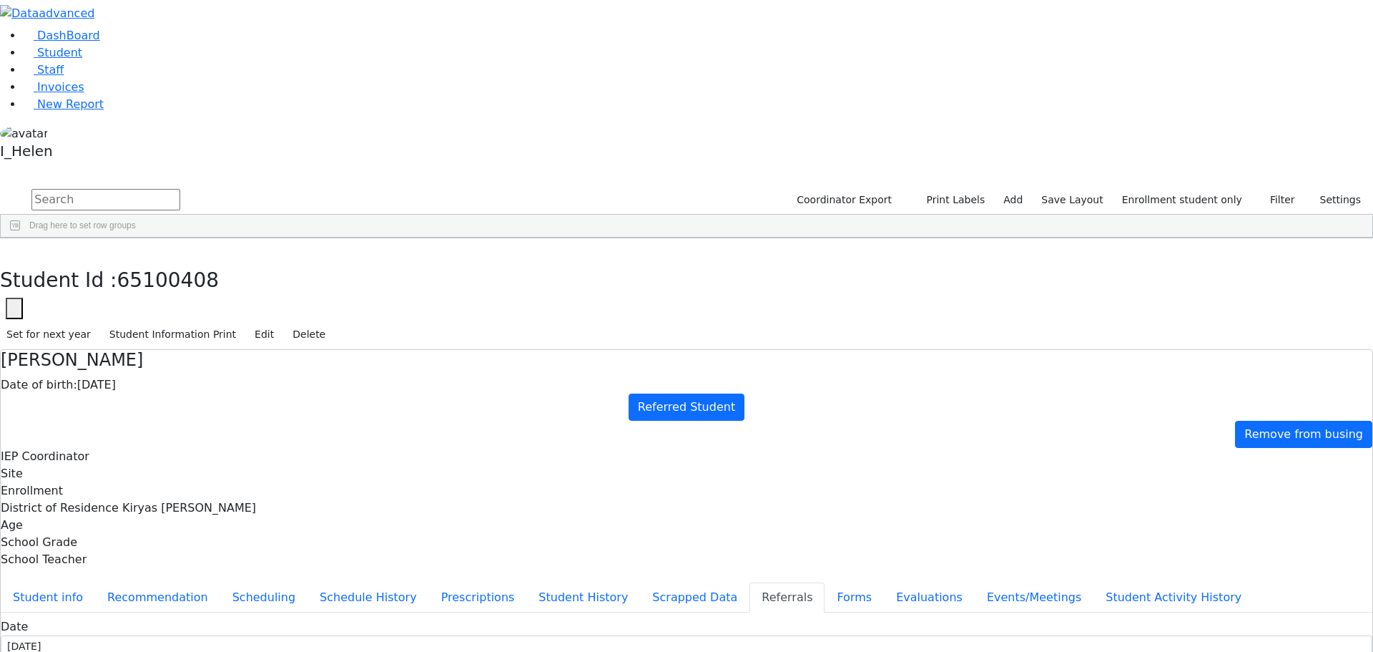
checkbox input "true"
click at [21, 238] on button "button" at bounding box center [10, 253] width 21 height 30
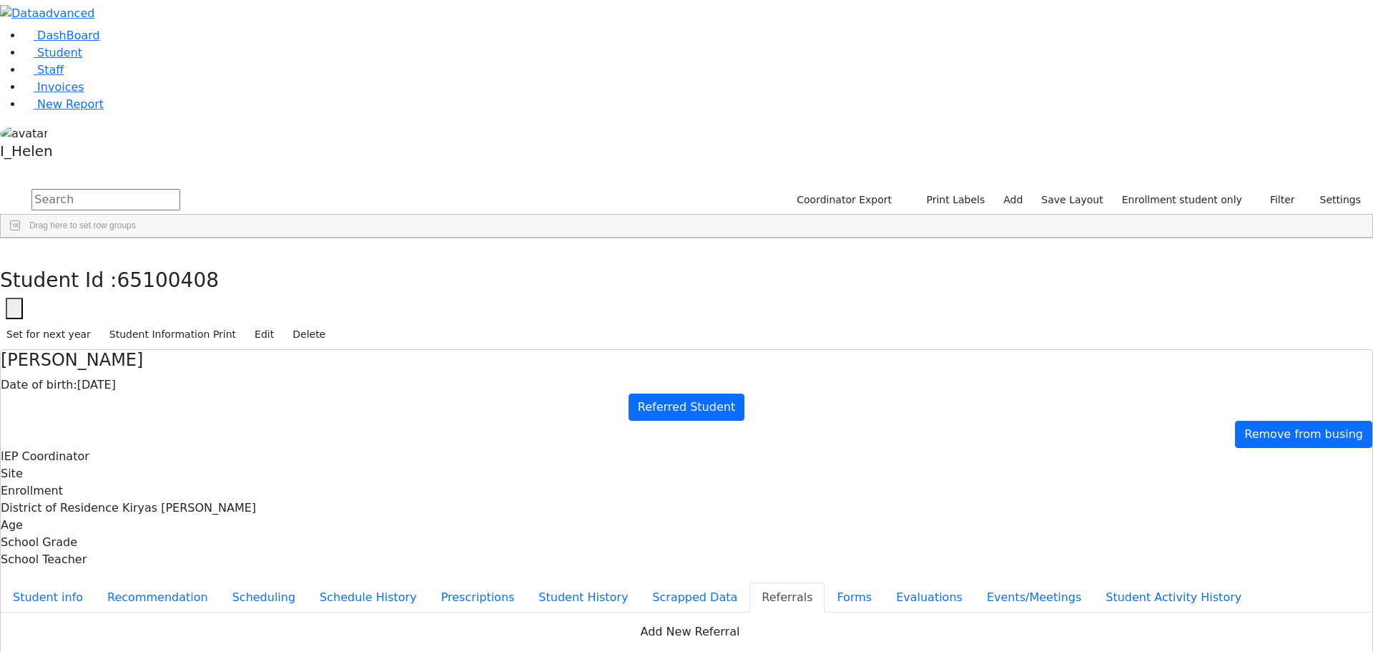
click at [95, 582] on button "Student info" at bounding box center [48, 597] width 94 height 30
